Goal: Task Accomplishment & Management: Use online tool/utility

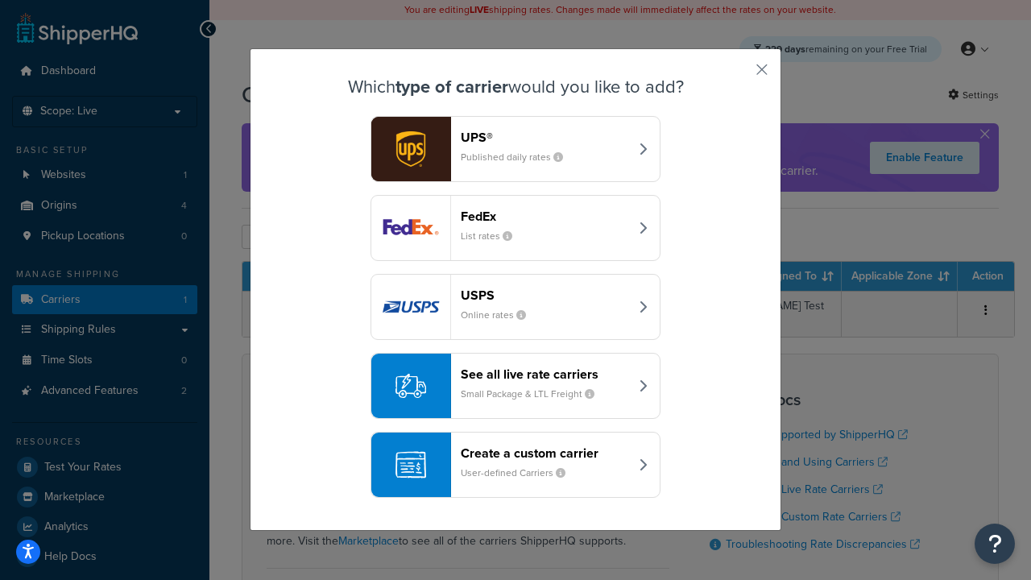
click at [516, 465] on div "Create a custom carrier User-defined Carriers" at bounding box center [545, 464] width 168 height 39
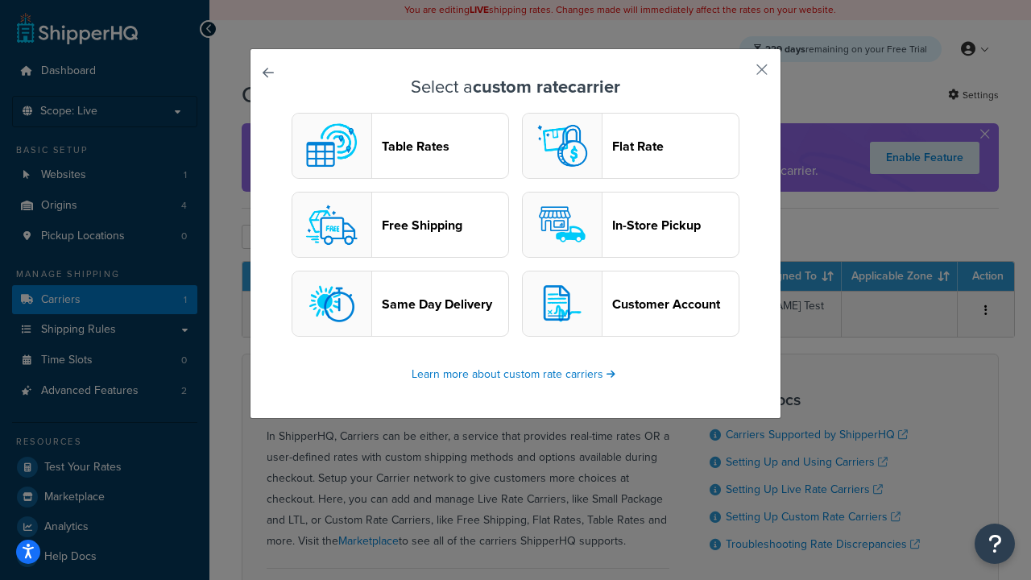
click at [400, 146] on header "Table Rates" at bounding box center [445, 146] width 126 height 15
